Goal: Task Accomplishment & Management: Complete application form

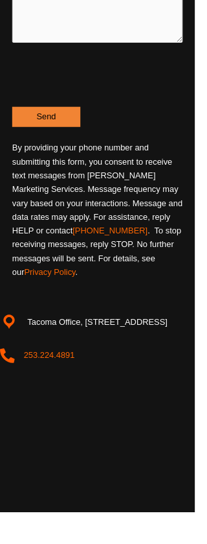
scroll to position [971, 0]
